Goal: Task Accomplishment & Management: Complete application form

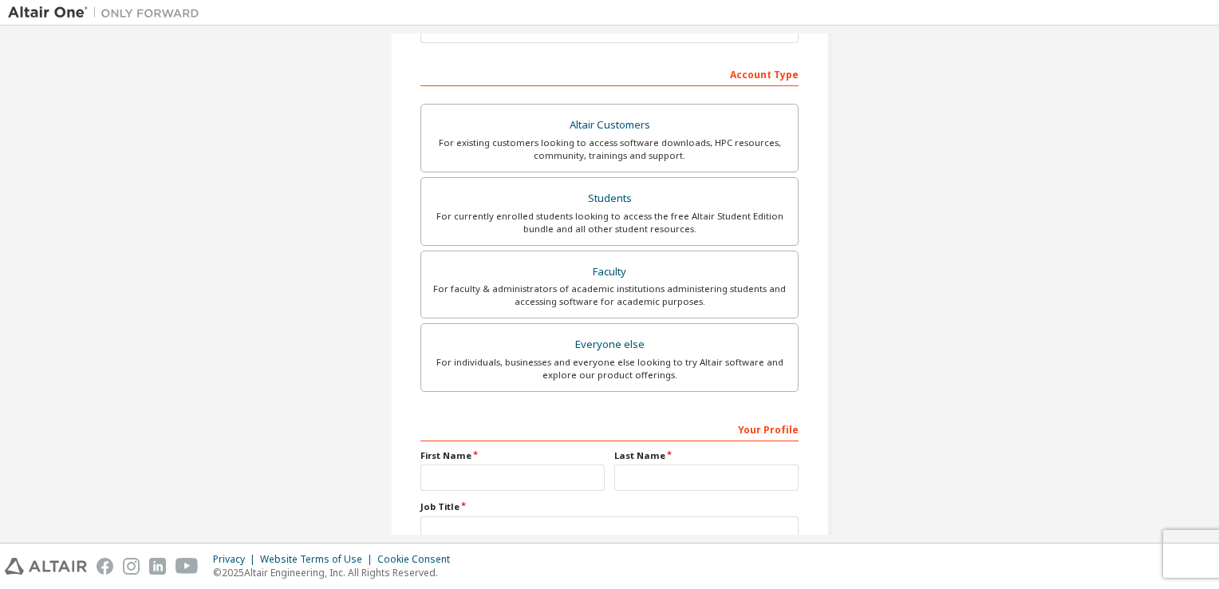
scroll to position [229, 0]
click at [674, 207] on div "For currently enrolled students looking to access the free Altair Student Editi…" at bounding box center [609, 220] width 357 height 26
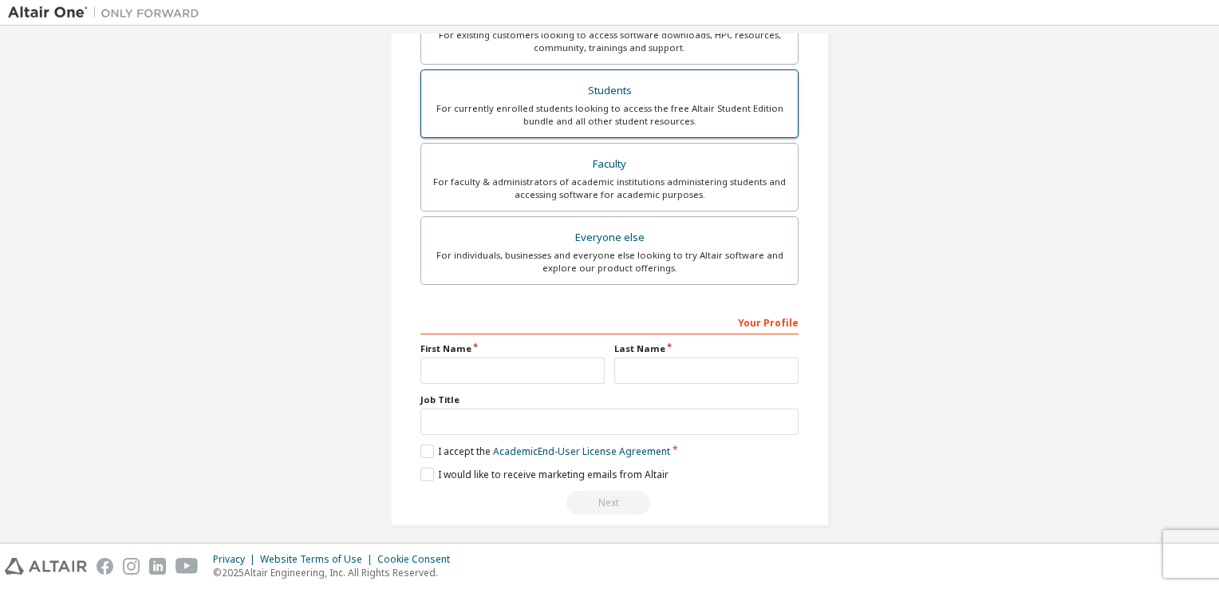
scroll to position [381, 0]
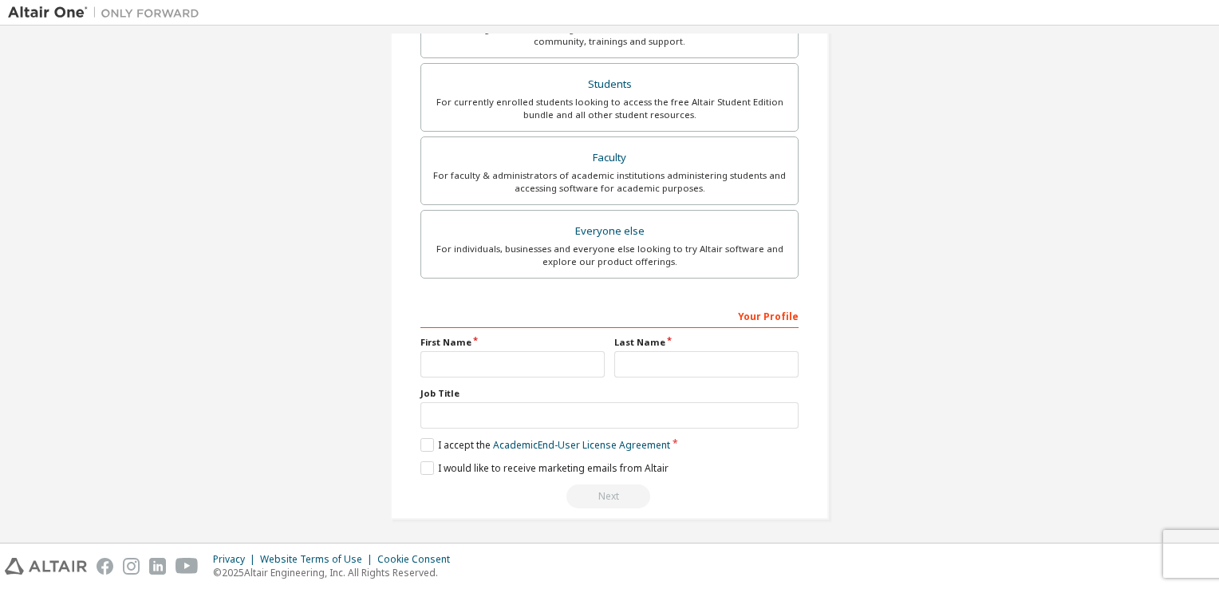
drag, startPoint x: 559, startPoint y: 346, endPoint x: 553, endPoint y: 353, distance: 8.5
click at [553, 353] on div "First Name" at bounding box center [513, 356] width 194 height 41
click at [553, 353] on input "text" at bounding box center [513, 364] width 184 height 26
type input "****"
click at [680, 351] on input "text" at bounding box center [706, 364] width 184 height 26
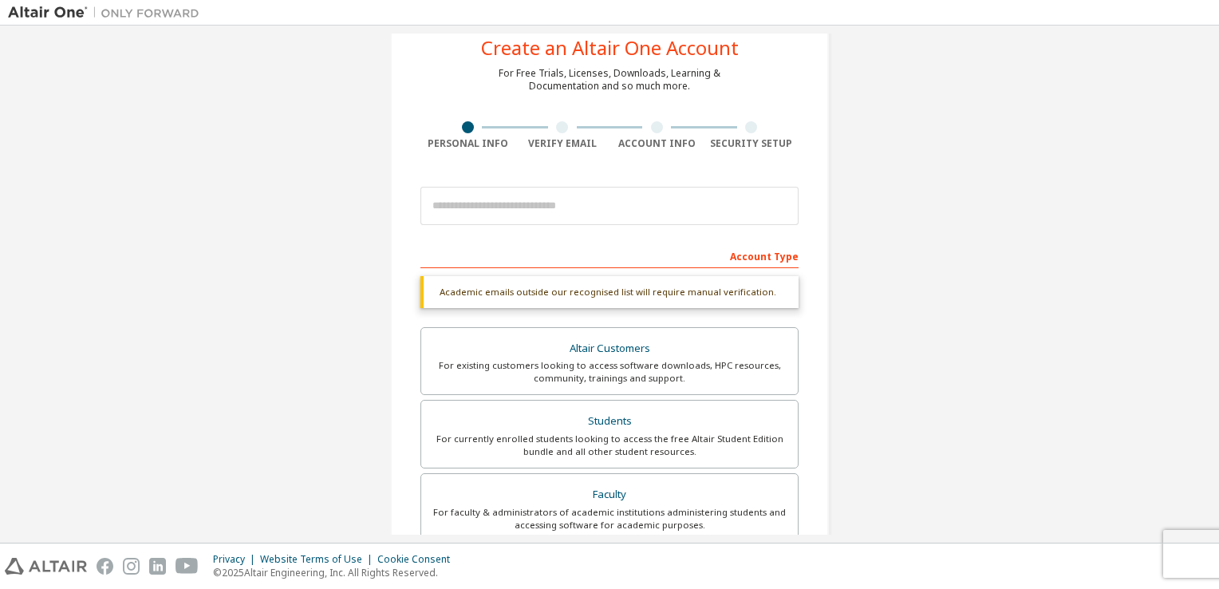
scroll to position [44, 0]
type input "**********"
drag, startPoint x: 1162, startPoint y: 0, endPoint x: 174, endPoint y: 299, distance: 1032.2
click at [174, 299] on div "Create an Altair One Account For Free Trials, Licenses, Downloads, Learning & D…" at bounding box center [609, 433] width 1203 height 887
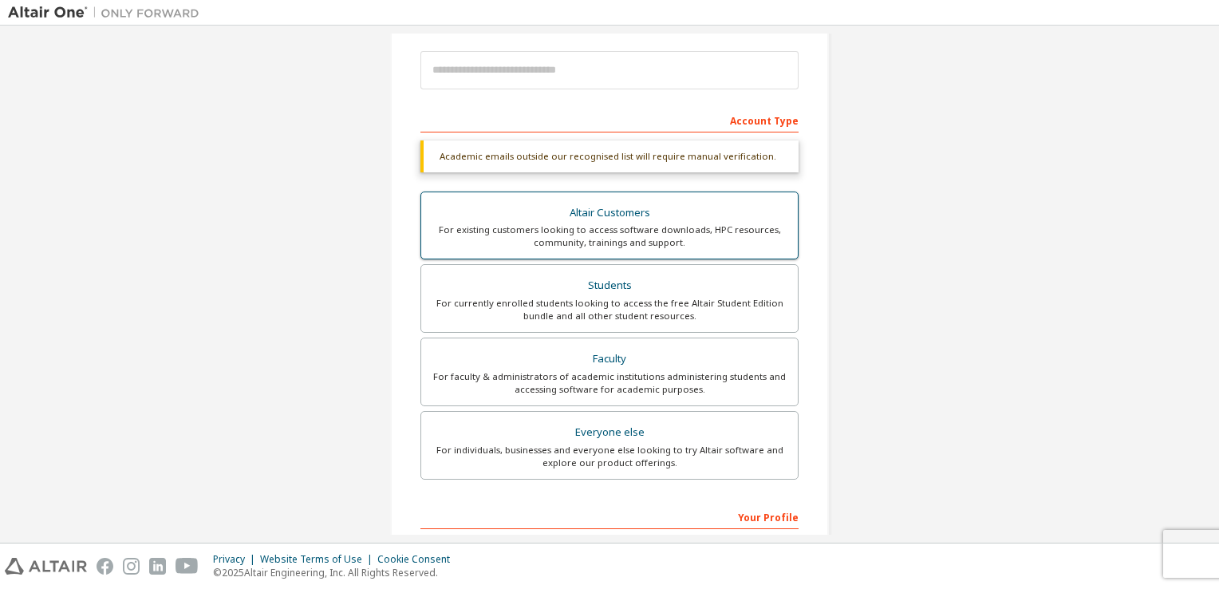
scroll to position [185, 0]
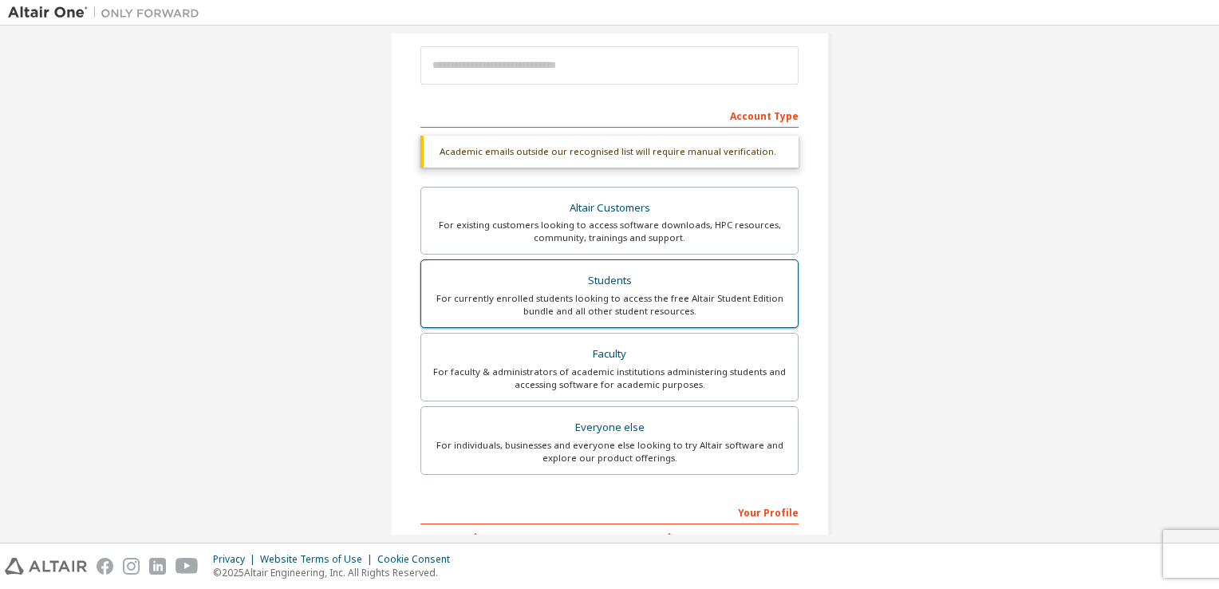
click at [594, 301] on div "For currently enrolled students looking to access the free Altair Student Editi…" at bounding box center [609, 305] width 357 height 26
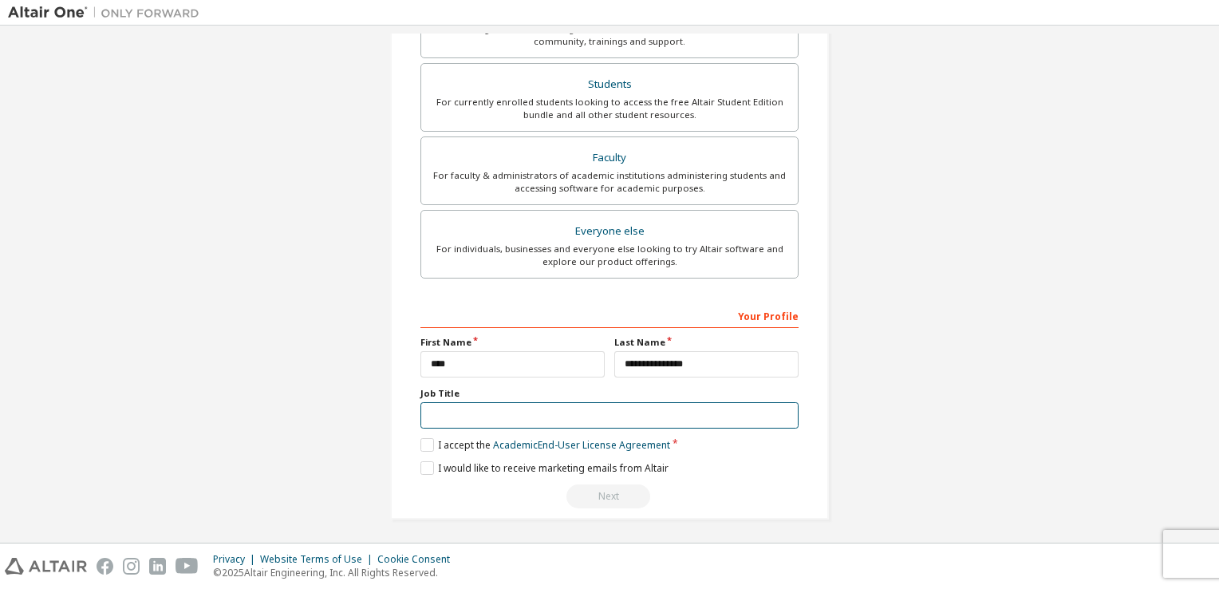
click at [498, 413] on input "text" at bounding box center [610, 415] width 378 height 26
click at [428, 444] on label "I accept the Academic End-User License Agreement" at bounding box center [546, 445] width 250 height 14
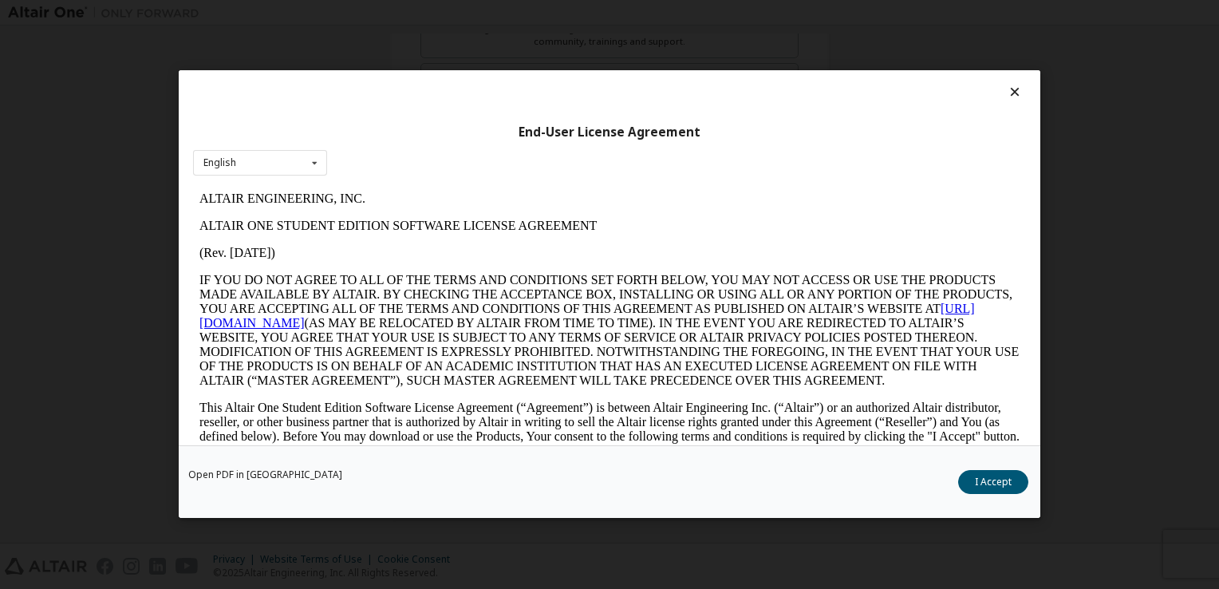
scroll to position [0, 0]
click at [998, 490] on button "I Accept" at bounding box center [993, 483] width 70 height 24
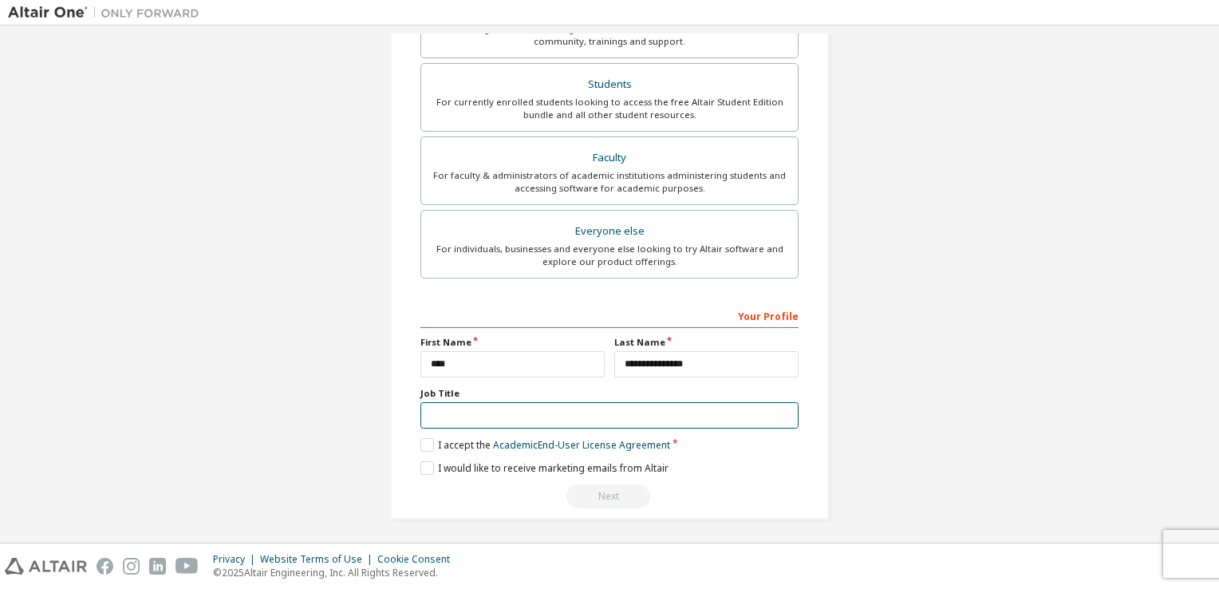
click at [455, 412] on input "text" at bounding box center [610, 415] width 378 height 26
type input "*"
click at [424, 466] on label "I would like to receive marketing emails from Altair" at bounding box center [545, 468] width 248 height 14
click at [448, 421] on input "*" at bounding box center [610, 415] width 378 height 26
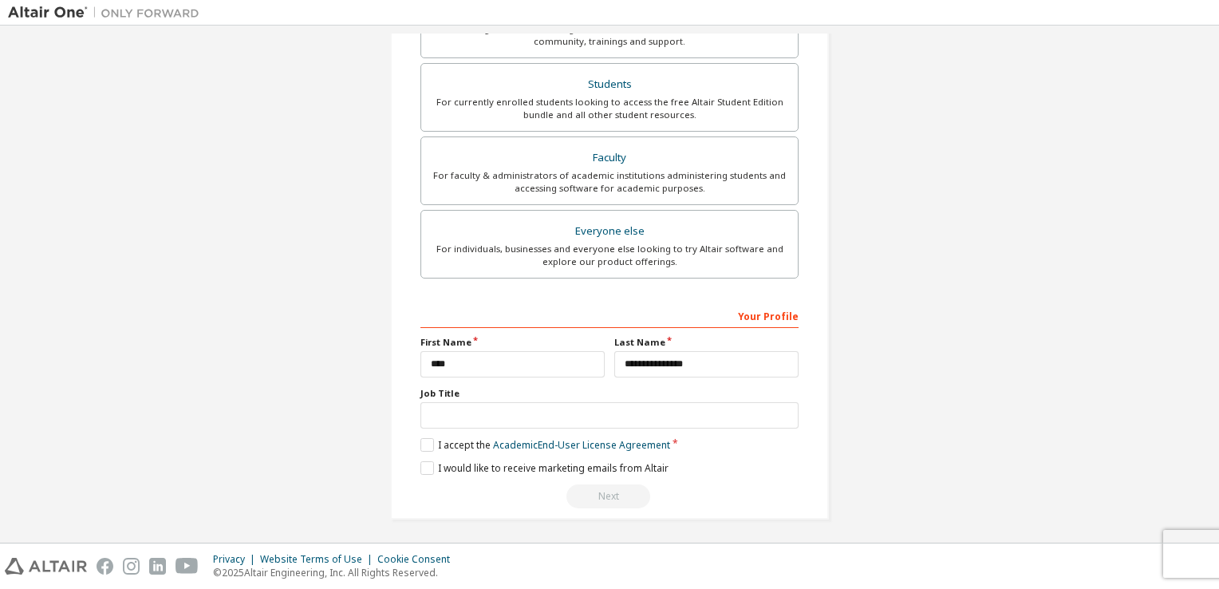
click at [352, 453] on div "Create an Altair One Account For Free Trials, Licenses, Downloads, Learning & D…" at bounding box center [609, 95] width 1203 height 887
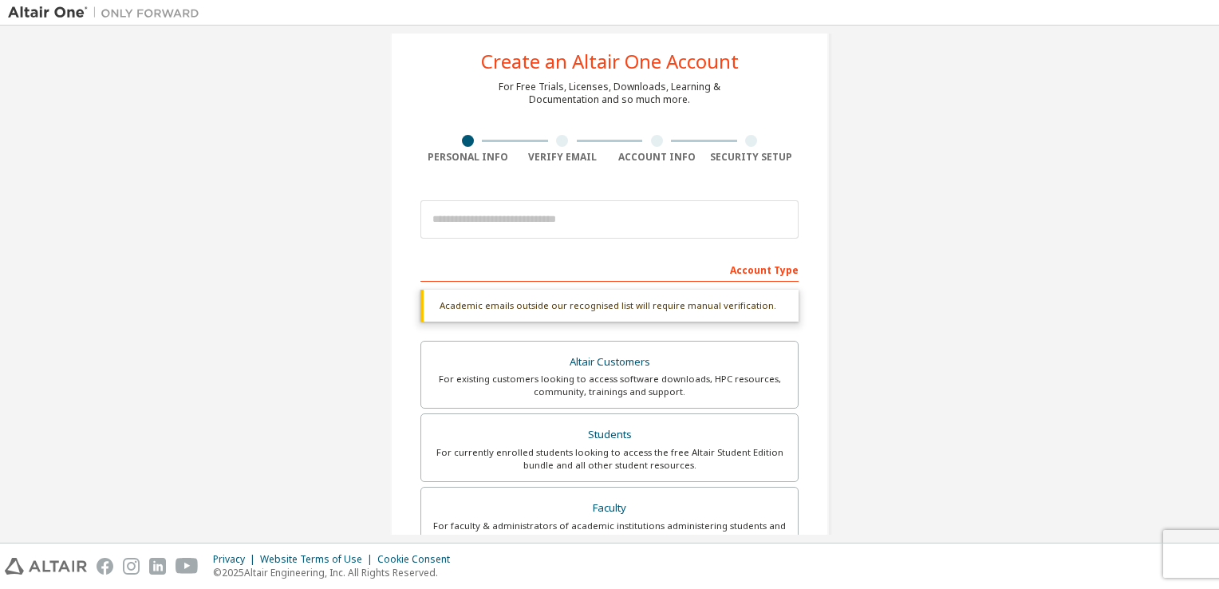
scroll to position [31, 0]
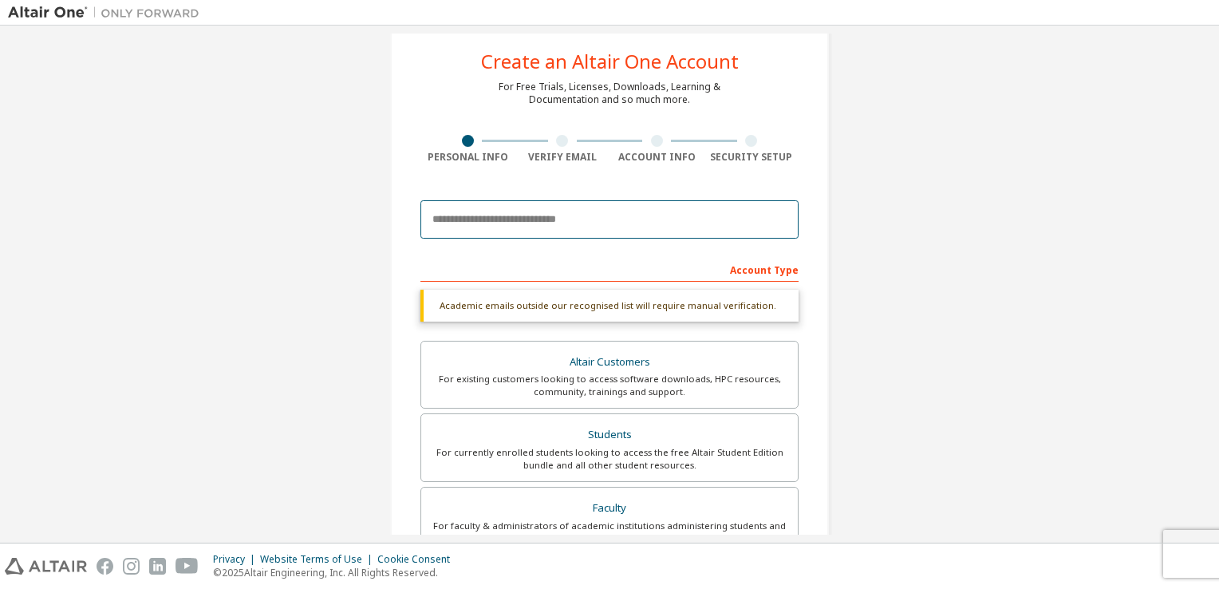
click at [495, 226] on input "email" at bounding box center [610, 219] width 378 height 38
type input "**********"
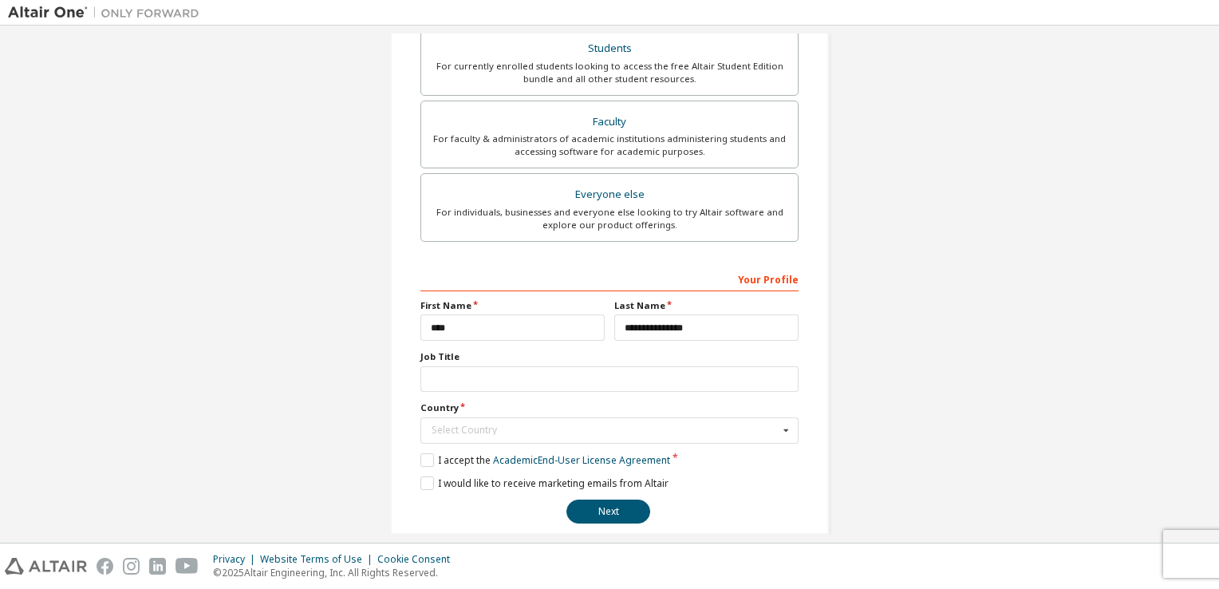
scroll to position [391, 0]
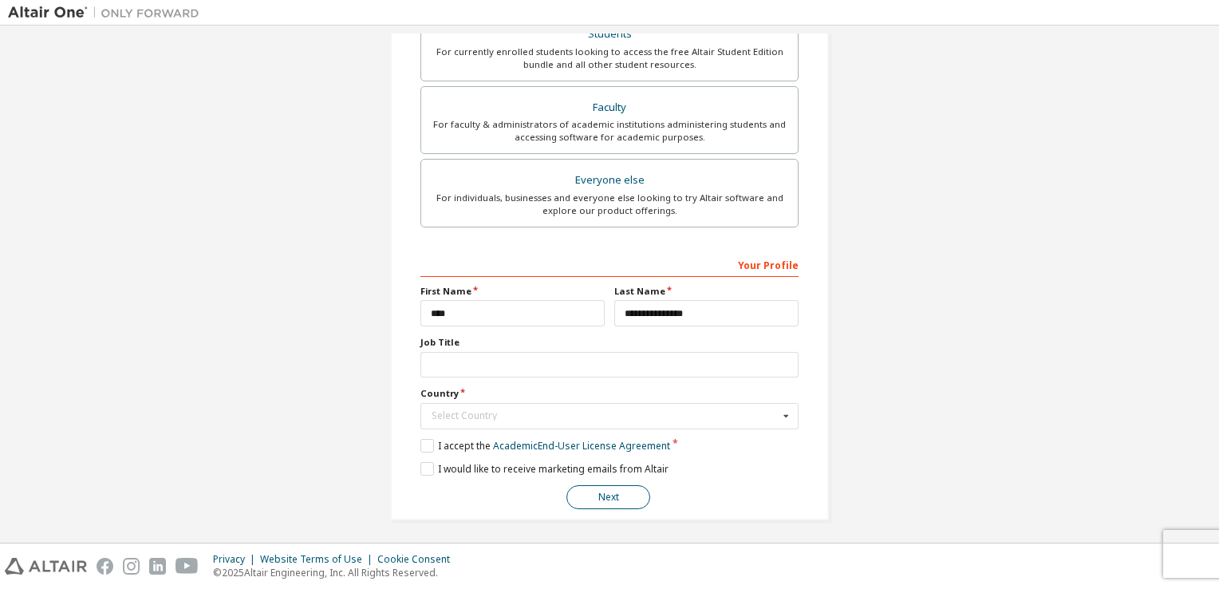
click at [594, 495] on button "Next" at bounding box center [609, 497] width 84 height 24
click at [509, 411] on div "Select Country" at bounding box center [605, 416] width 347 height 10
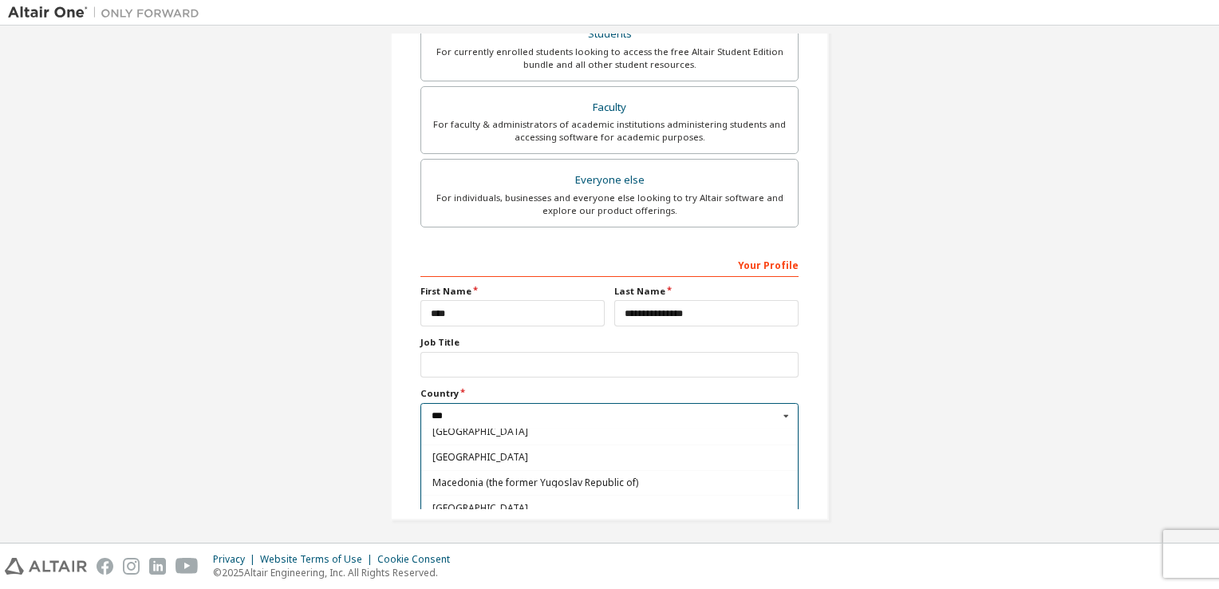
scroll to position [0, 0]
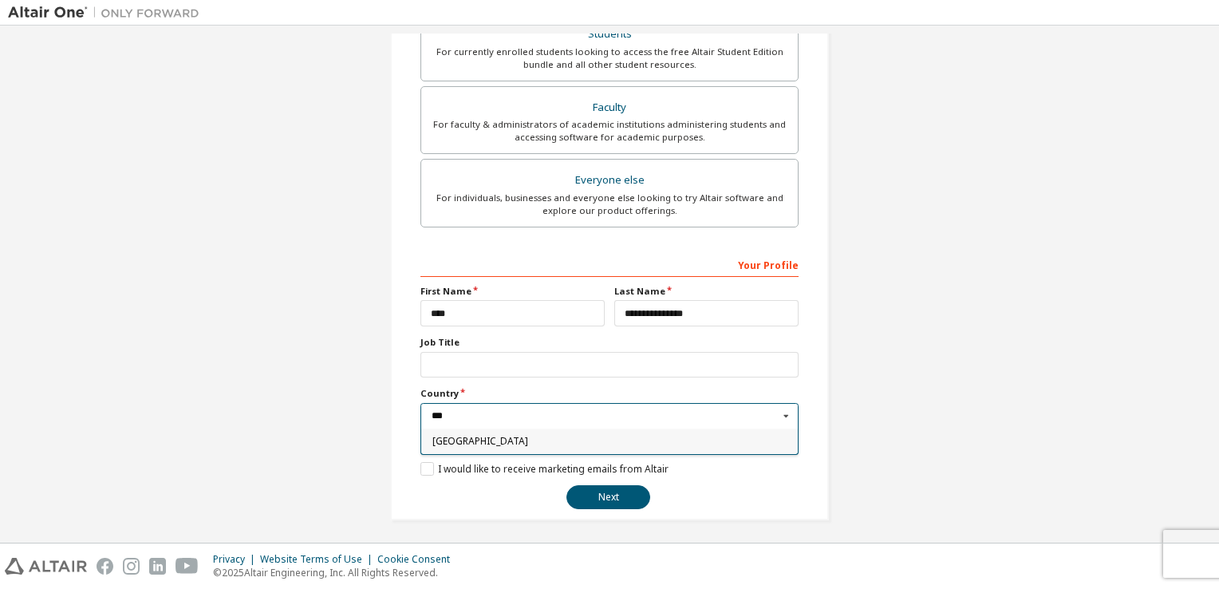
type input "***"
click at [488, 444] on div "[GEOGRAPHIC_DATA]" at bounding box center [609, 441] width 377 height 26
type input "***"
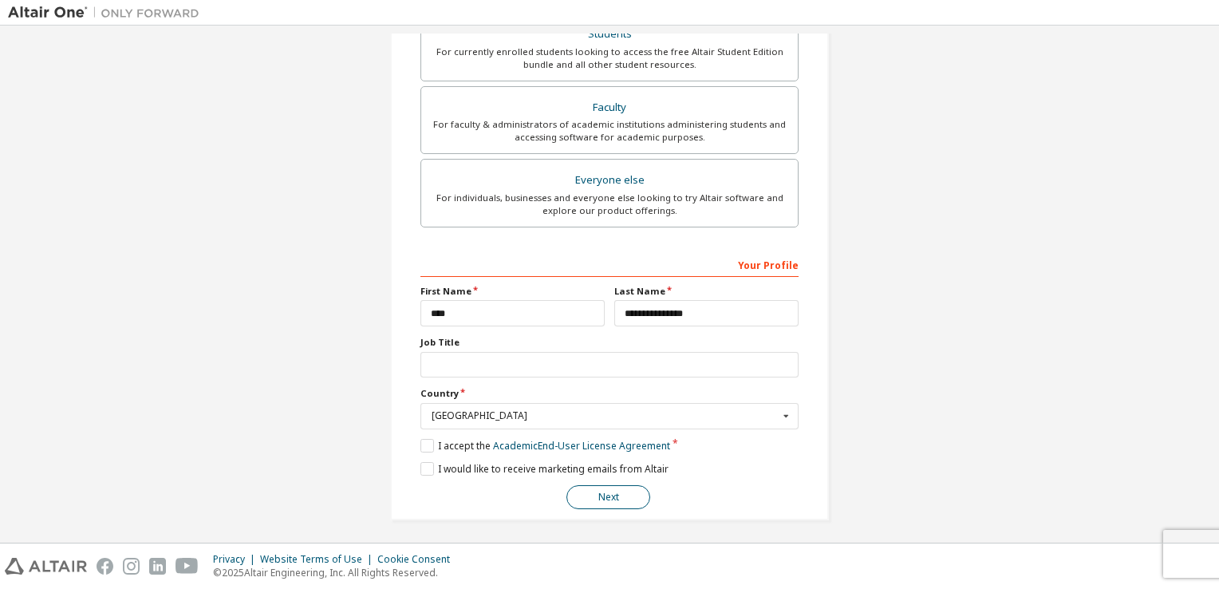
click at [613, 488] on button "Next" at bounding box center [609, 497] width 84 height 24
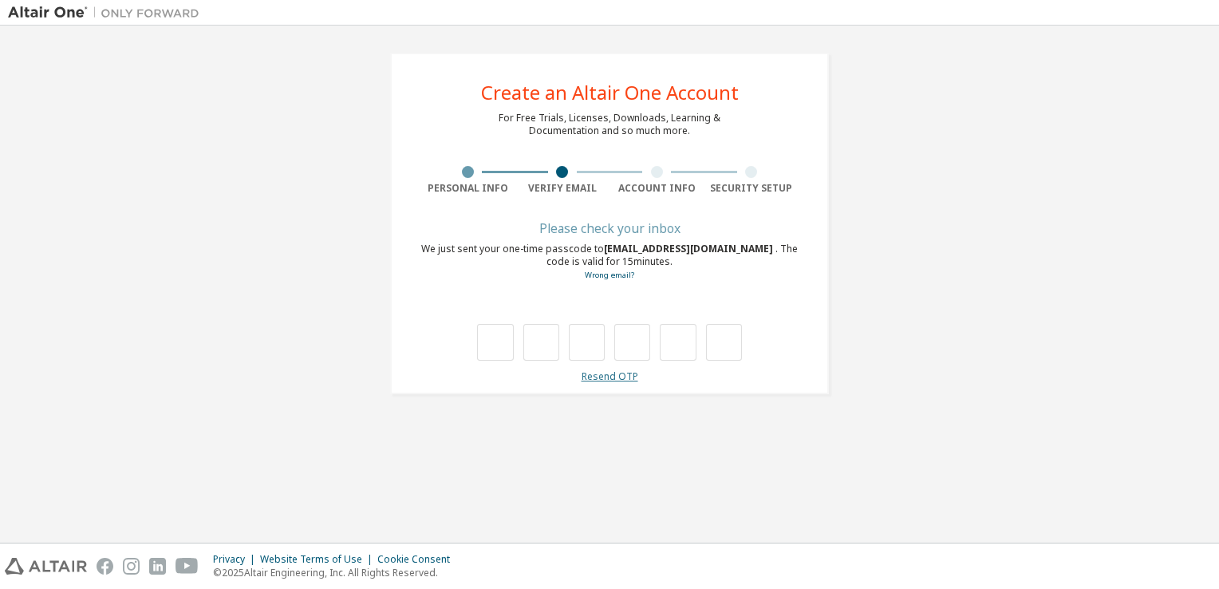
click at [610, 381] on link "Resend OTP" at bounding box center [610, 376] width 57 height 14
